Goal: Task Accomplishment & Management: Use online tool/utility

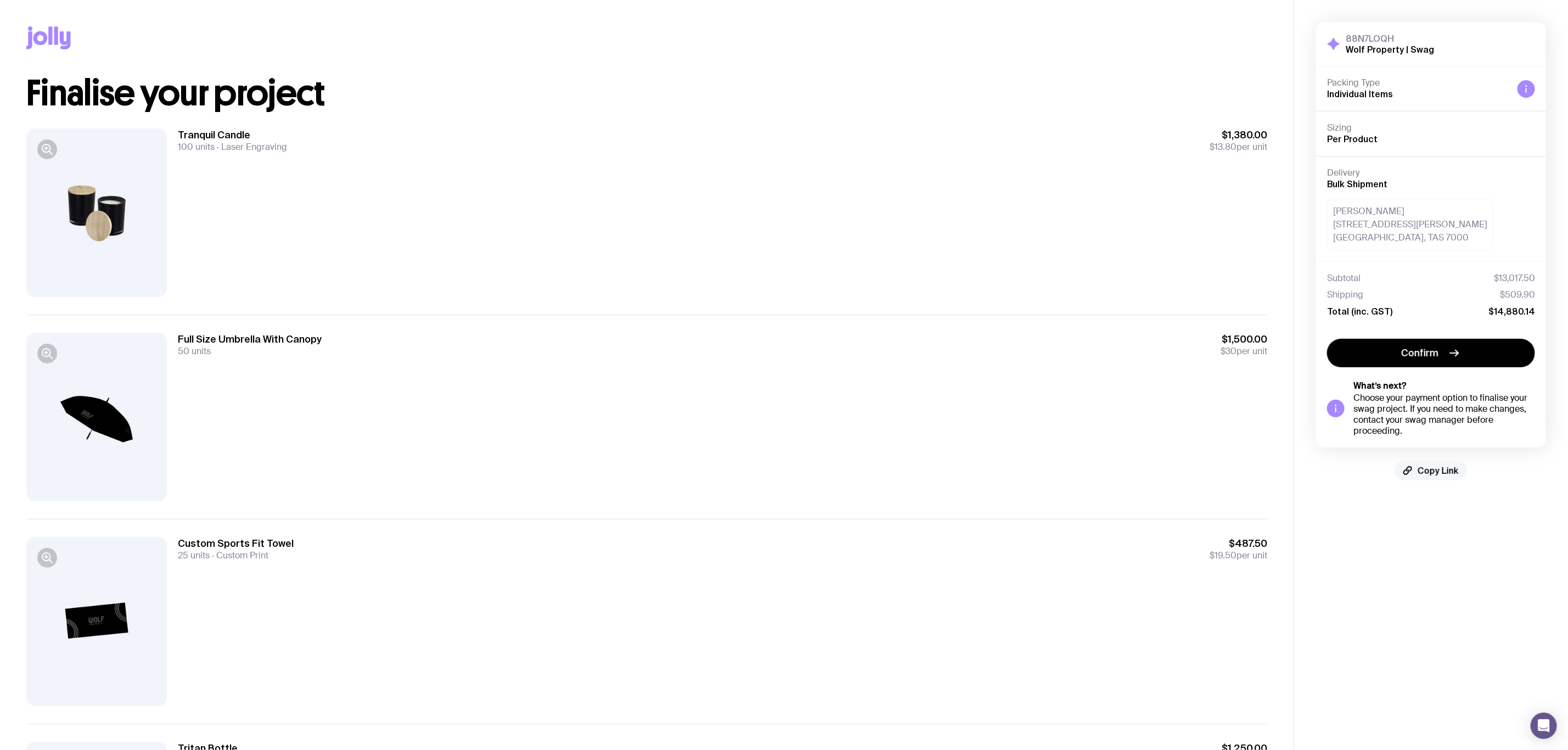
click at [1440, 466] on span "Copy Link" at bounding box center [1438, 470] width 41 height 11
